Goal: Information Seeking & Learning: Learn about a topic

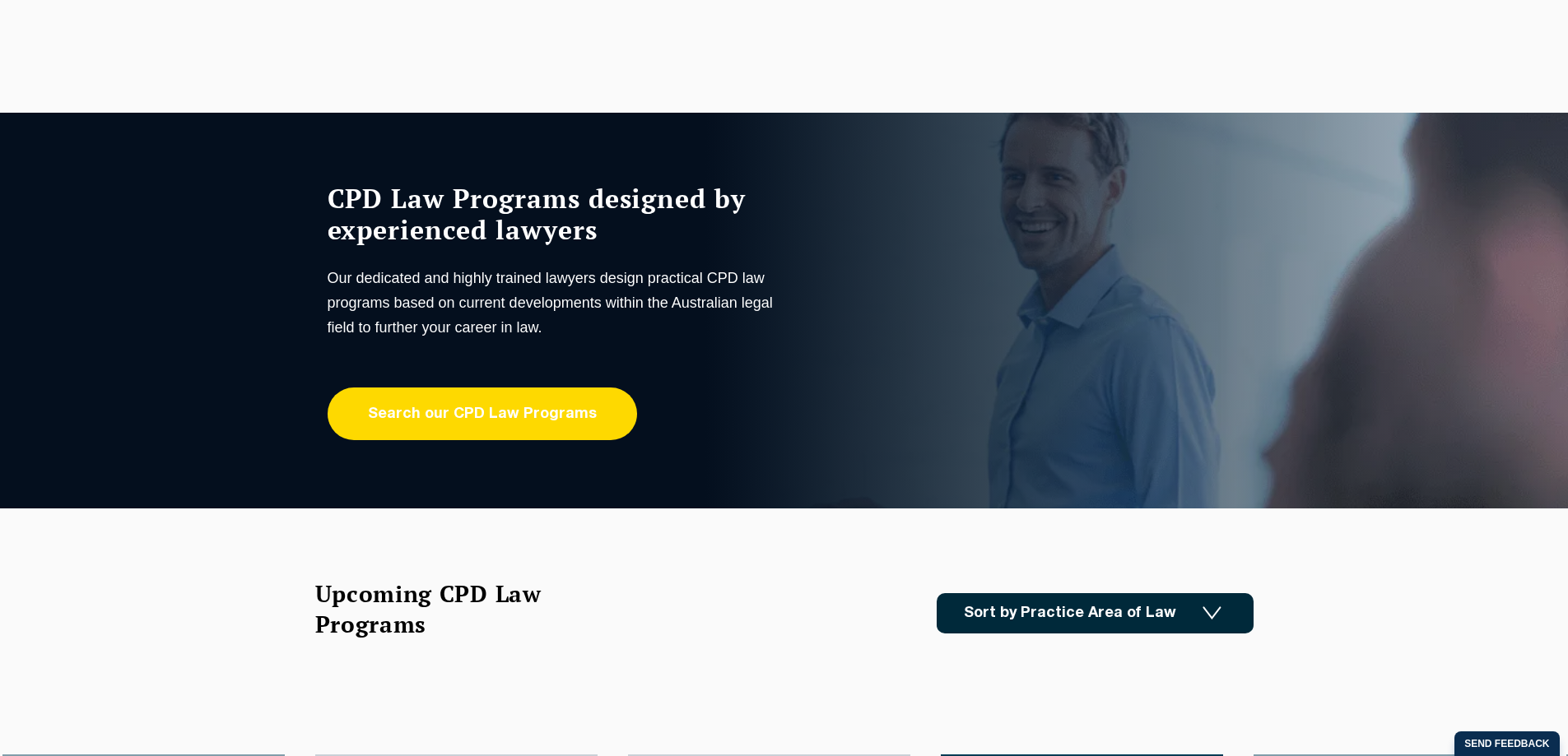
click at [484, 412] on link "Search our CPD Law Programs" at bounding box center [482, 413] width 309 height 53
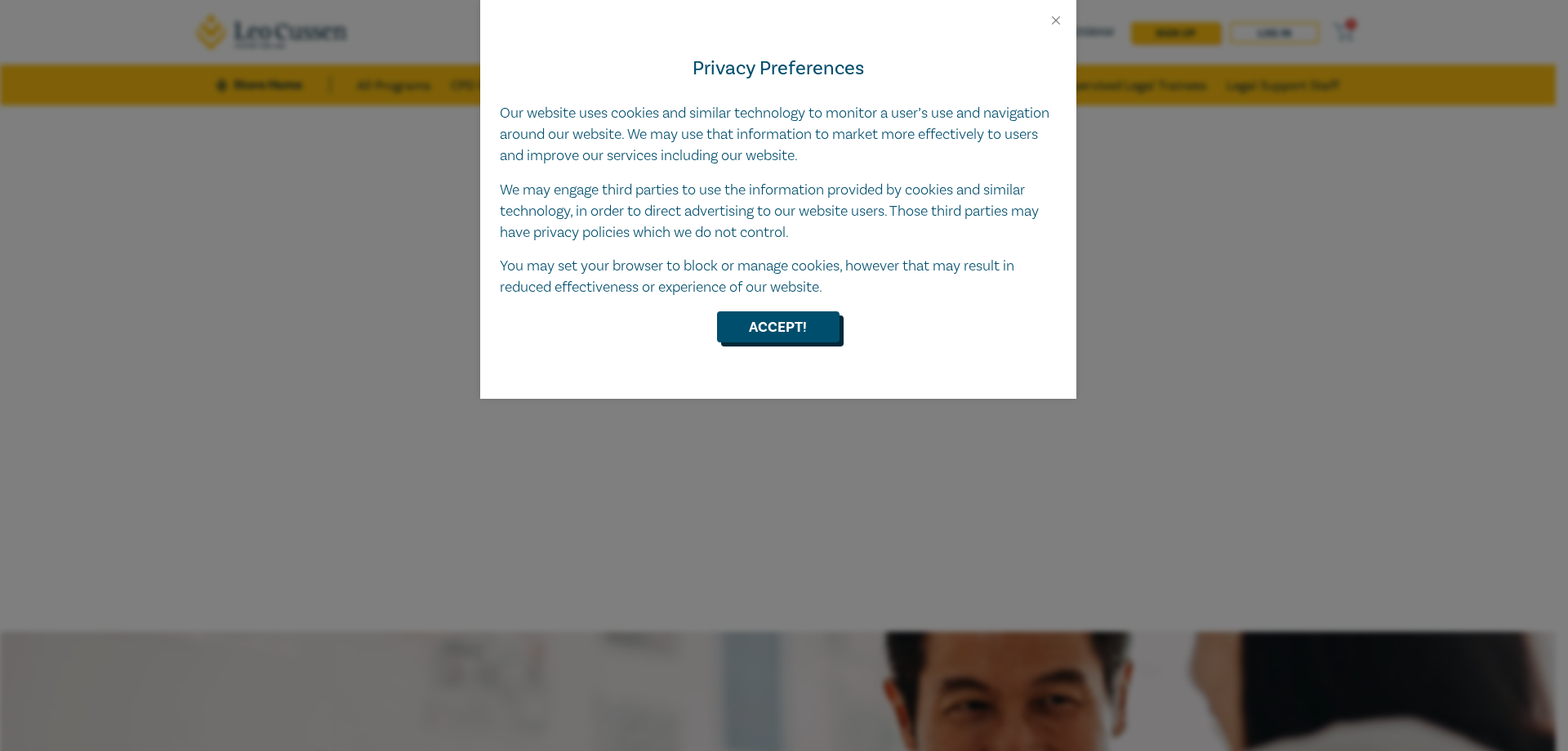
click at [799, 324] on button "Accept!" at bounding box center [777, 327] width 123 height 31
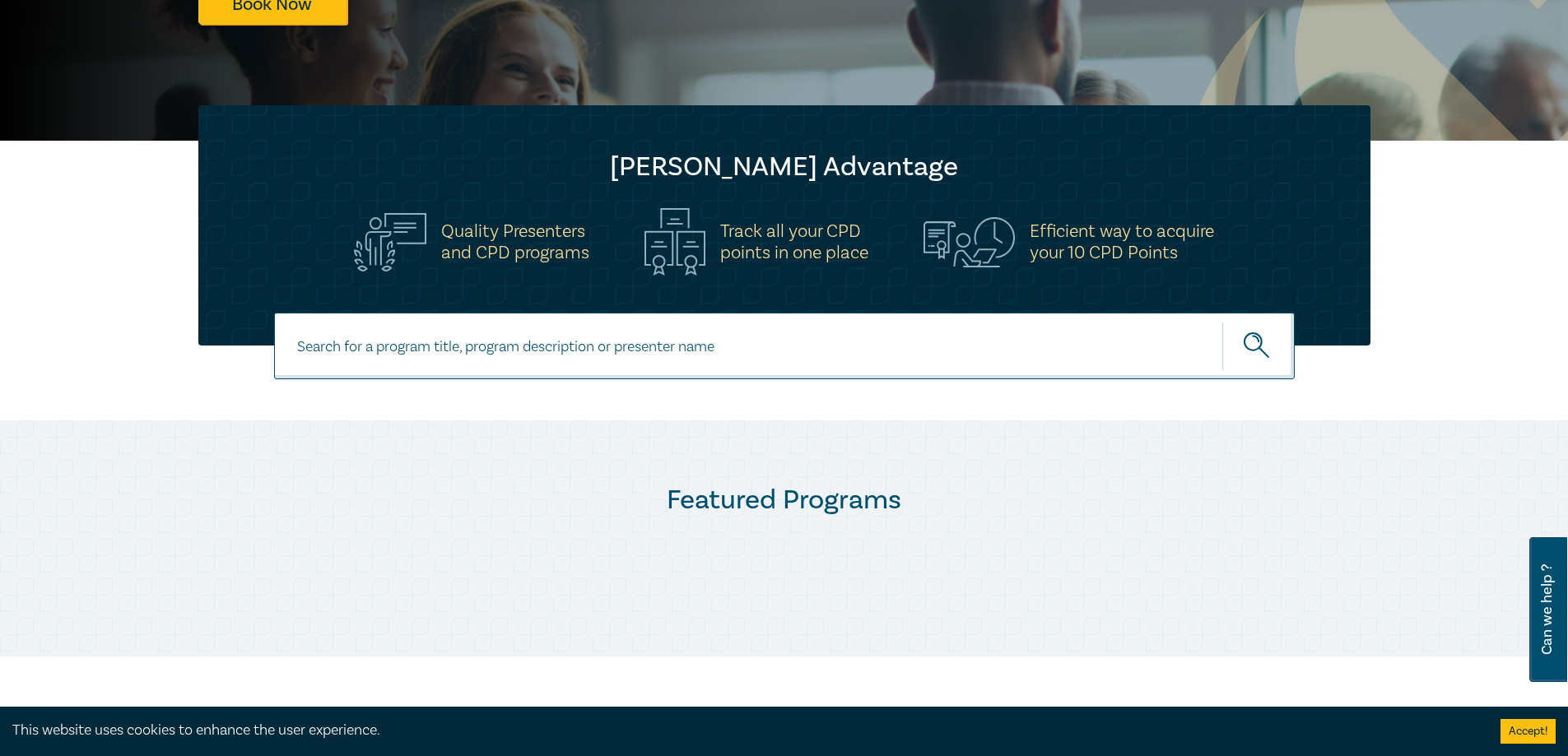
scroll to position [412, 0]
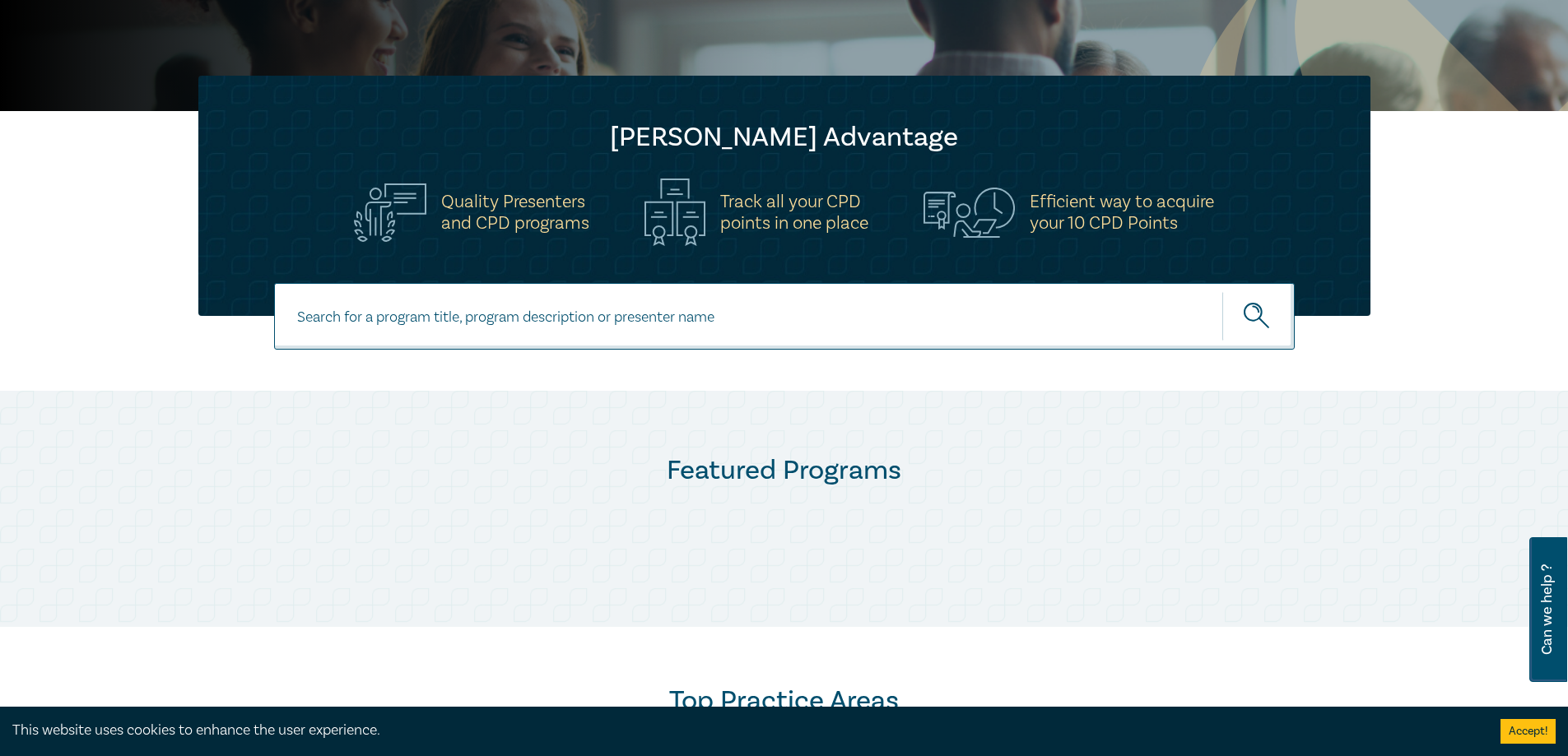
click at [695, 326] on input at bounding box center [784, 316] width 1020 height 67
click at [915, 343] on input "trust" at bounding box center [784, 316] width 1020 height 67
type input "trust"
click at [1263, 316] on icon "submit" at bounding box center [1258, 317] width 29 height 29
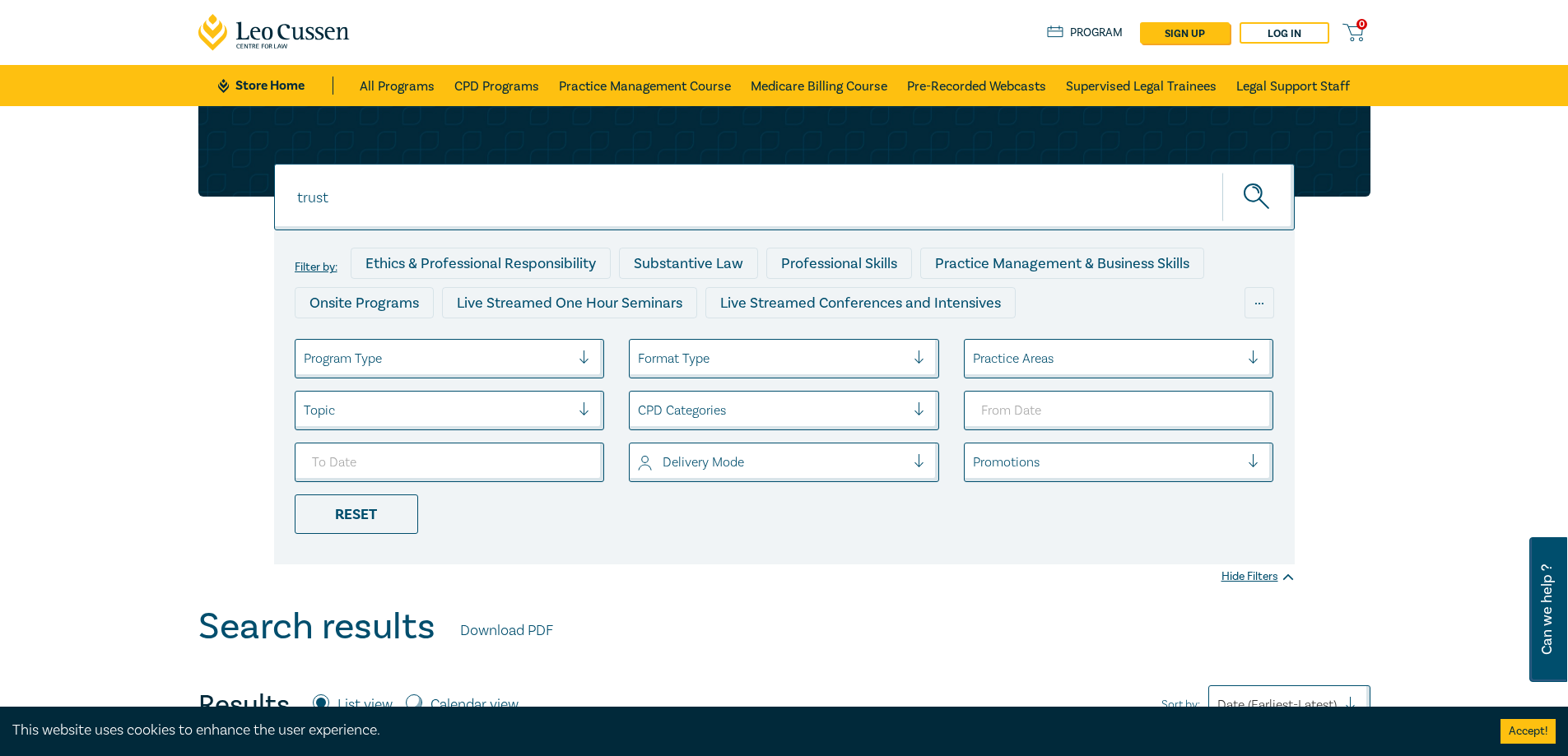
click at [400, 188] on div "trust" at bounding box center [784, 197] width 1020 height 67
type input "trust and office accounting"
click at [1257, 187] on icon "submit" at bounding box center [1258, 197] width 29 height 29
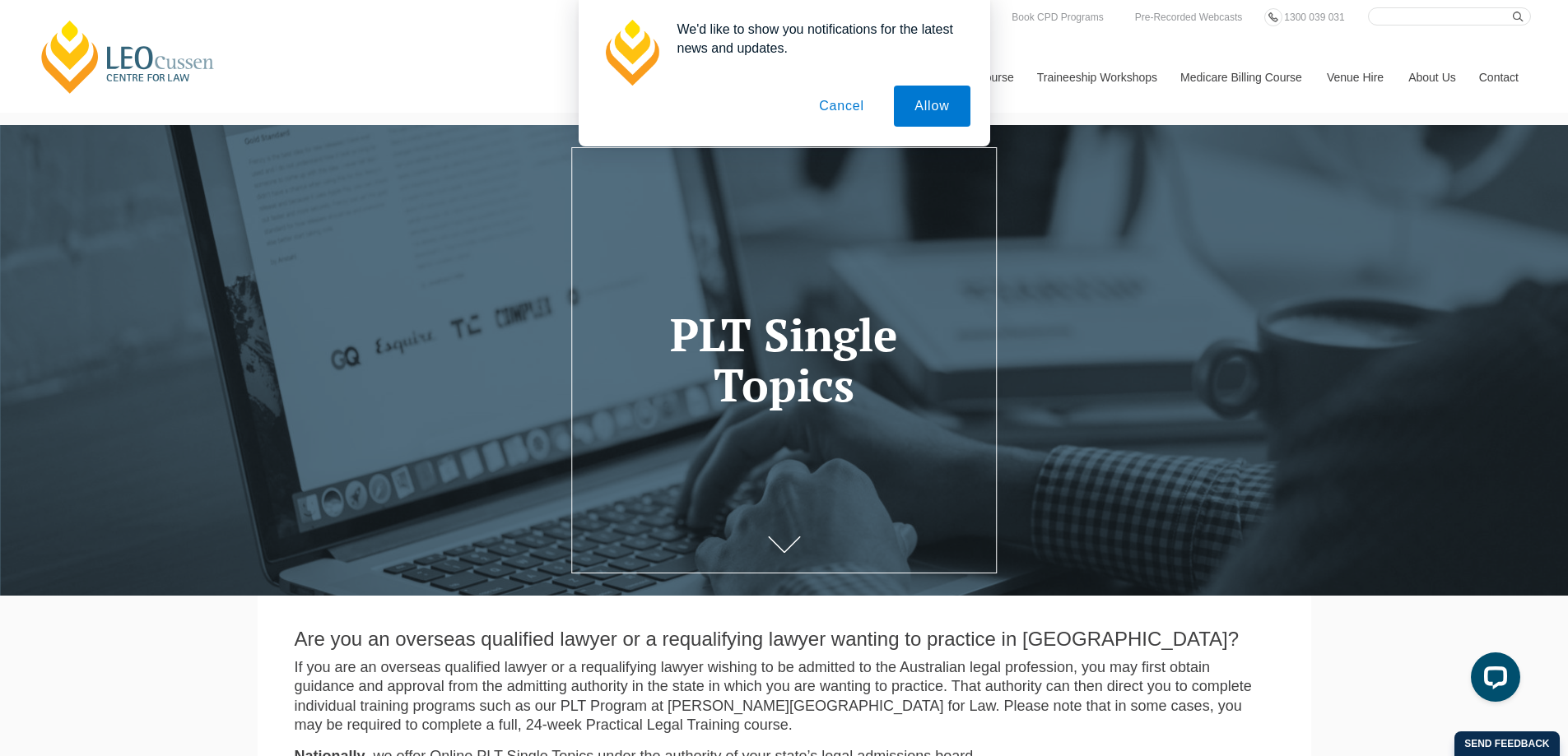
click at [846, 112] on button "Cancel" at bounding box center [841, 106] width 87 height 41
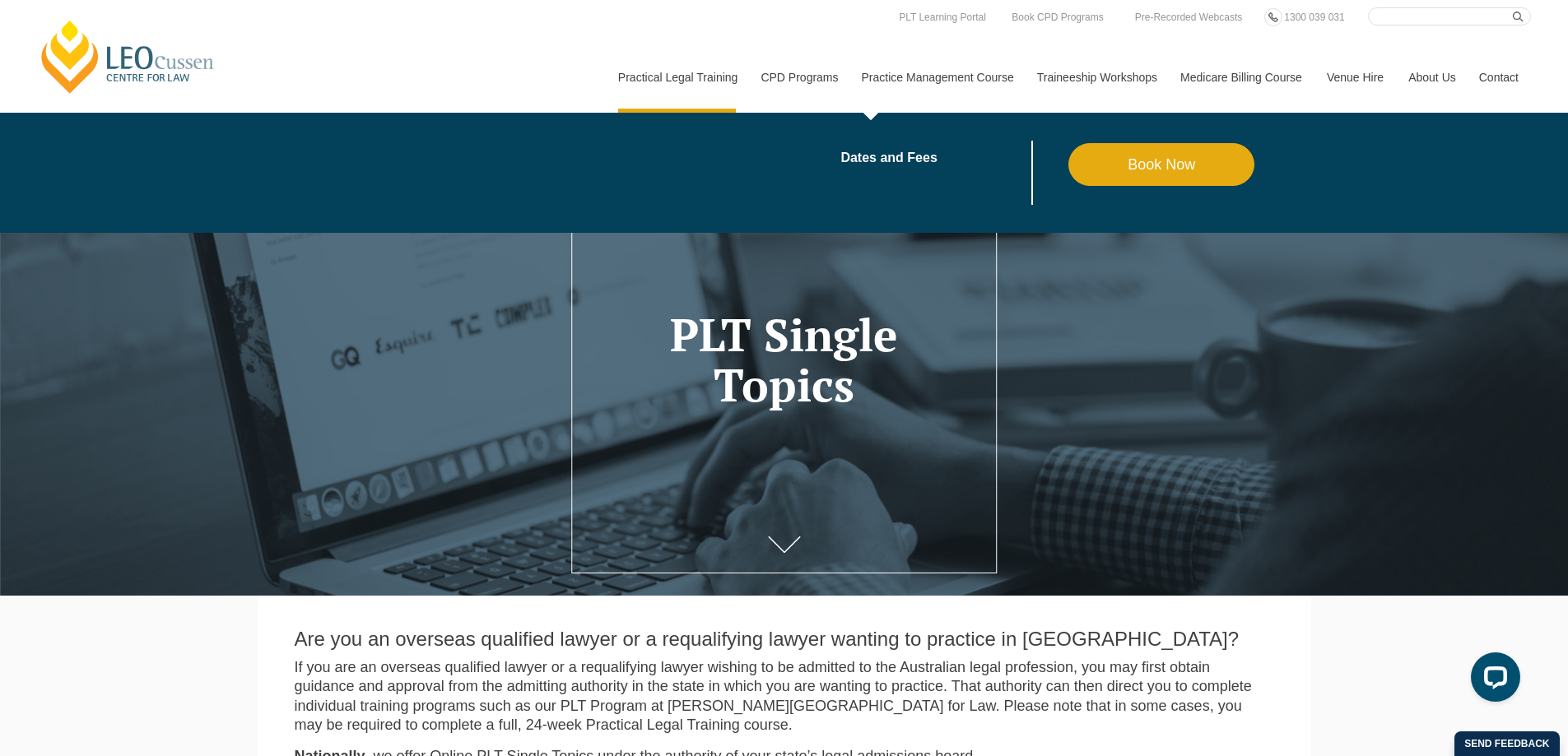
click at [880, 79] on link "Practice Management Course" at bounding box center [937, 77] width 175 height 71
